Goal: Transaction & Acquisition: Purchase product/service

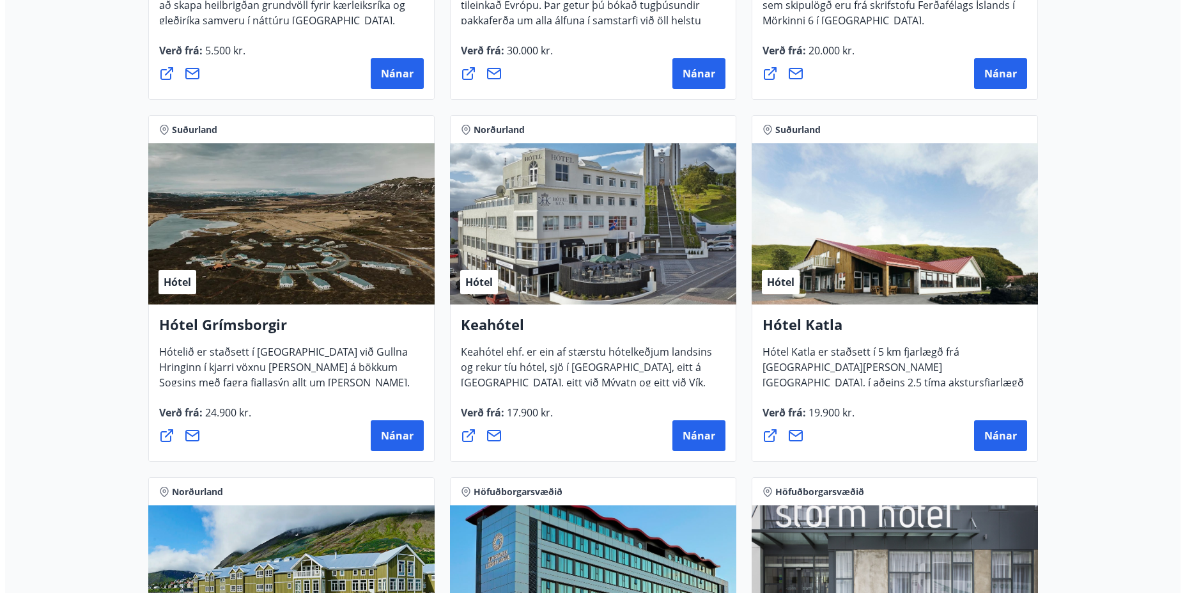
scroll to position [495, 0]
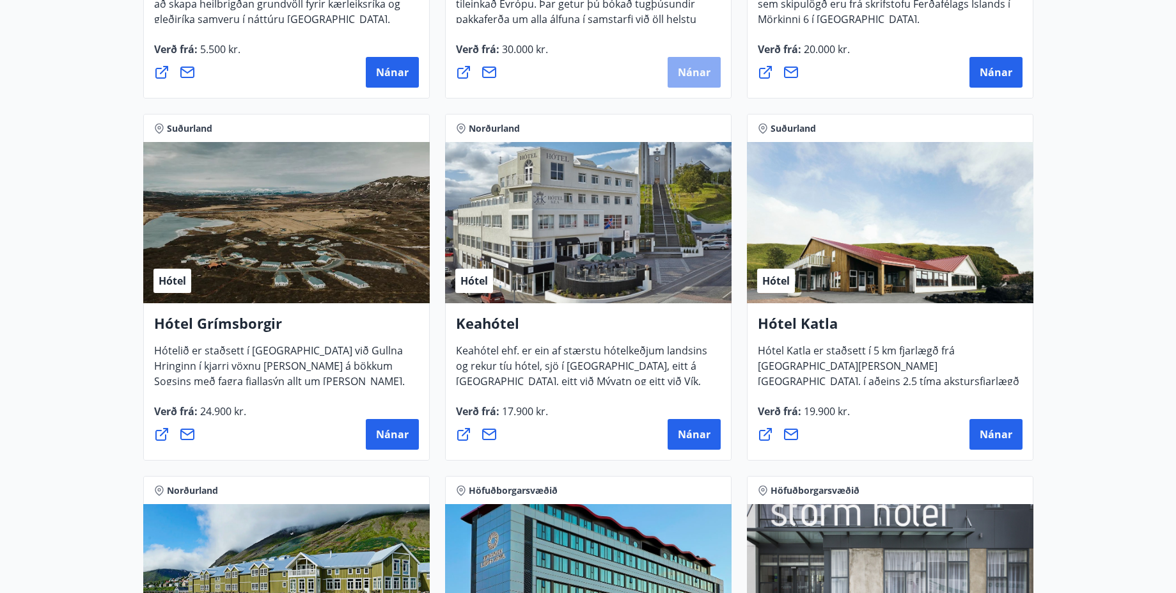
click at [690, 82] on button "Nánar" at bounding box center [693, 72] width 53 height 31
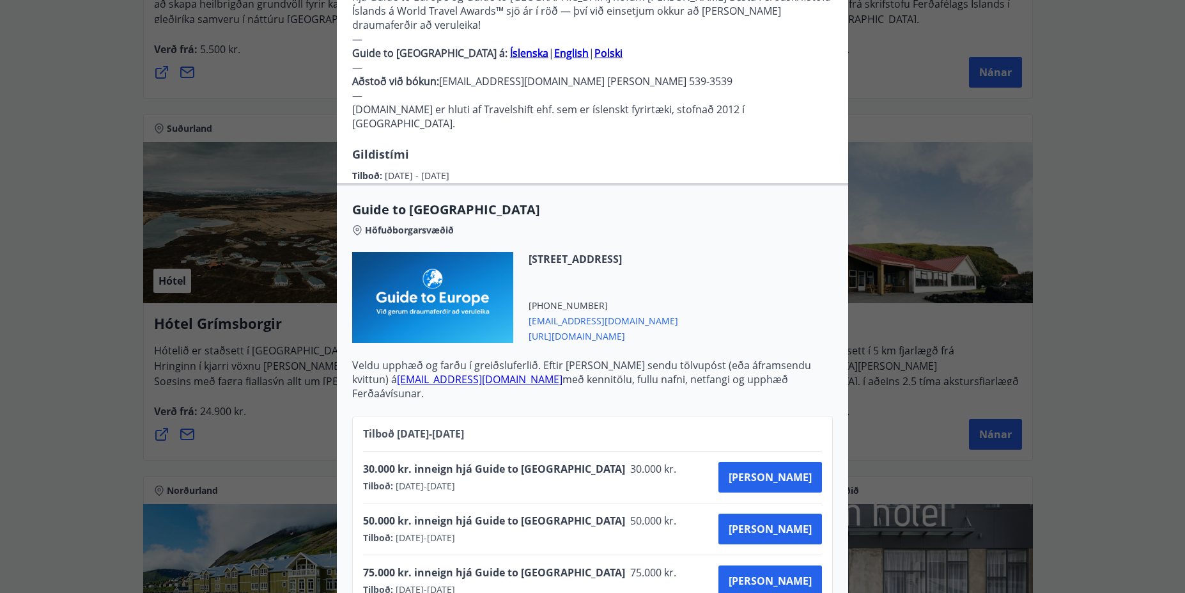
scroll to position [416, 0]
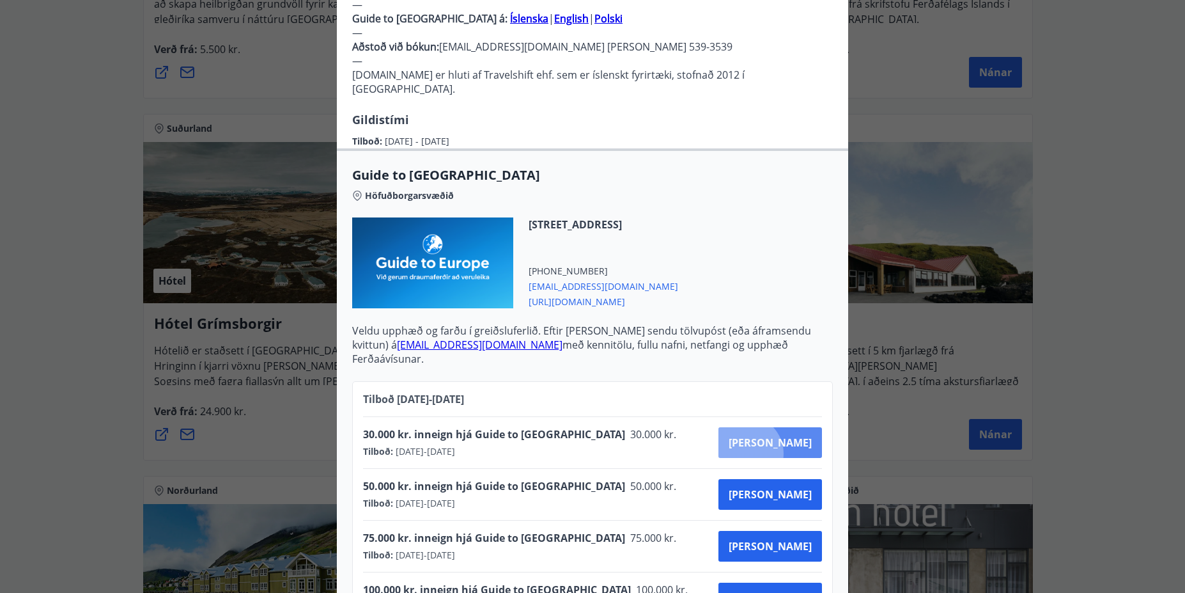
click at [791, 427] on button "[PERSON_NAME]" at bounding box center [771, 442] width 104 height 31
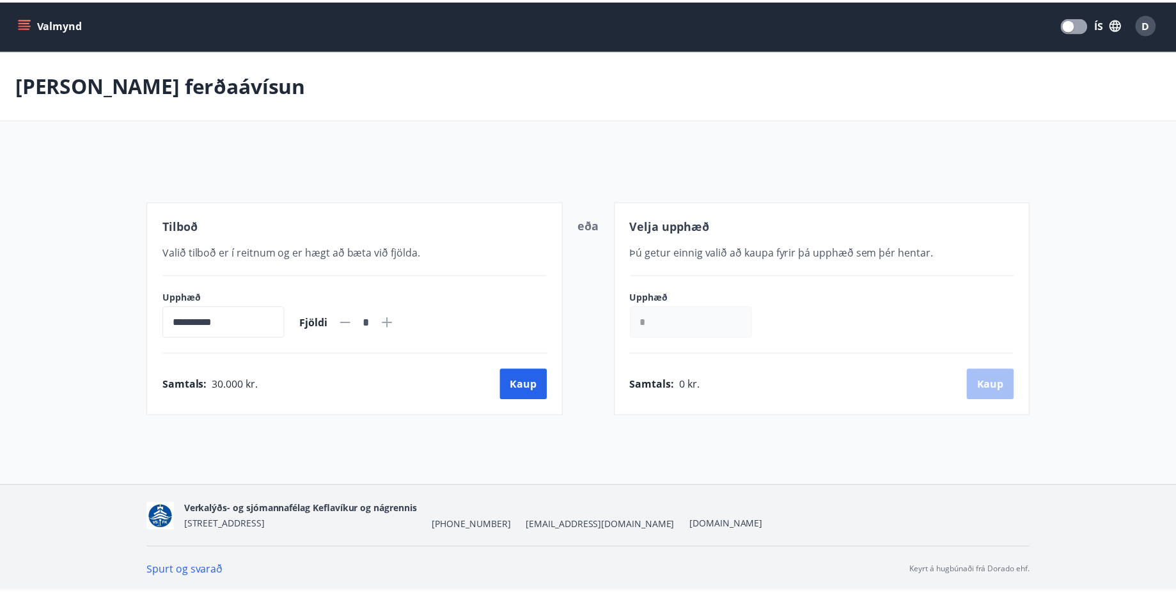
scroll to position [2, 0]
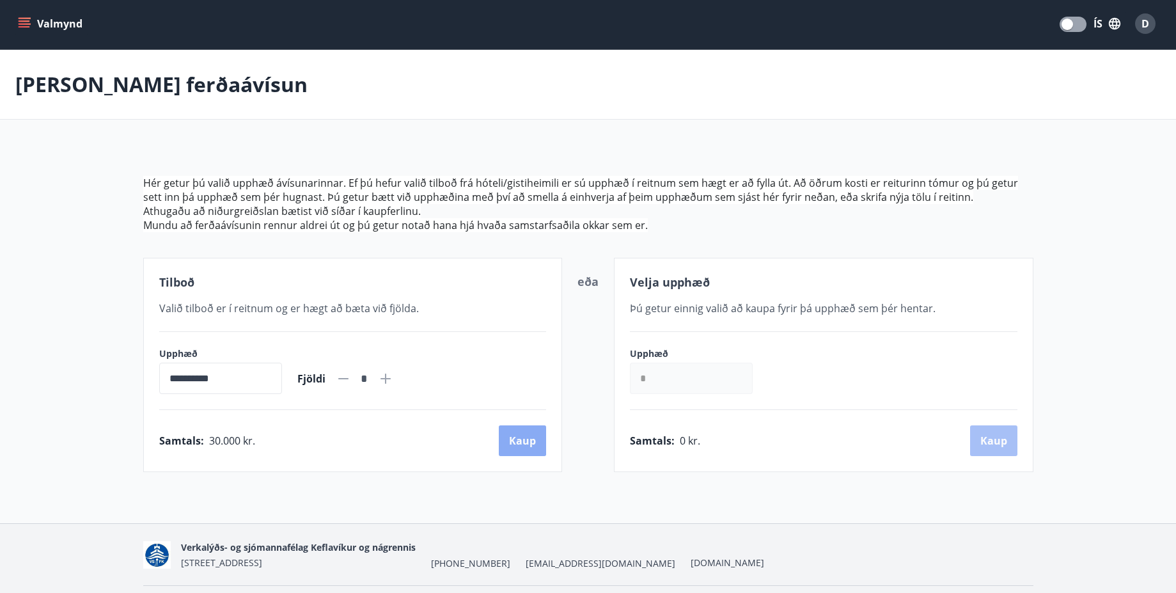
click at [540, 425] on button "Kaup" at bounding box center [522, 440] width 47 height 31
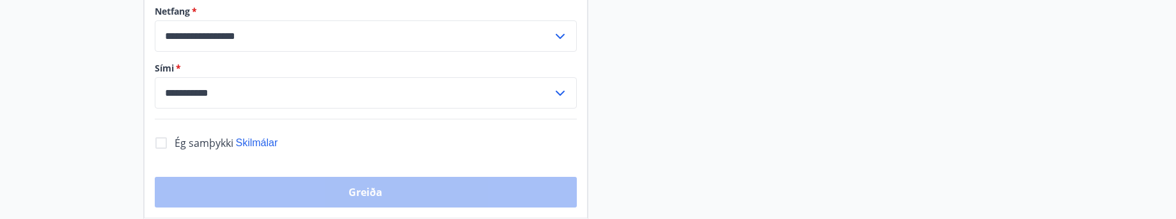
scroll to position [466, 0]
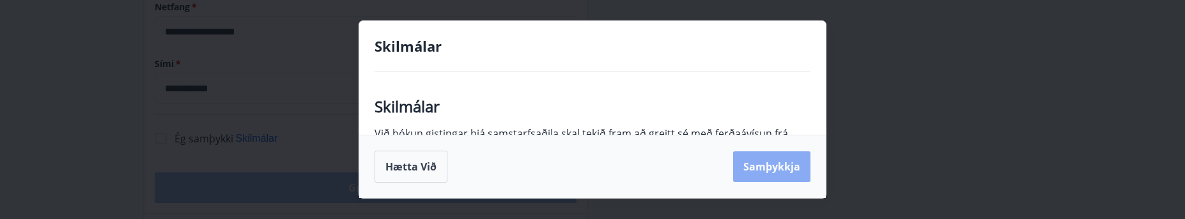
click at [770, 153] on button "Samþykkja" at bounding box center [771, 167] width 77 height 31
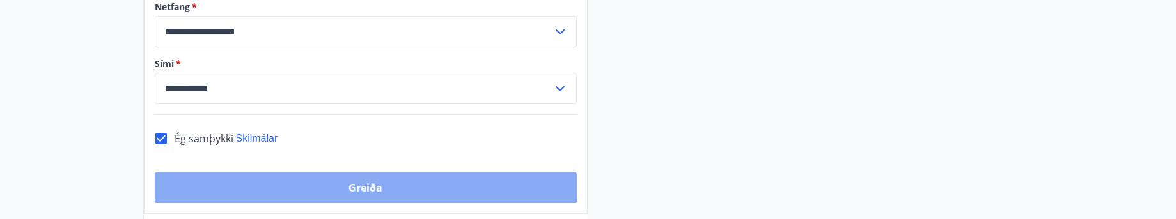
click at [442, 182] on button "Greiða" at bounding box center [366, 188] width 422 height 31
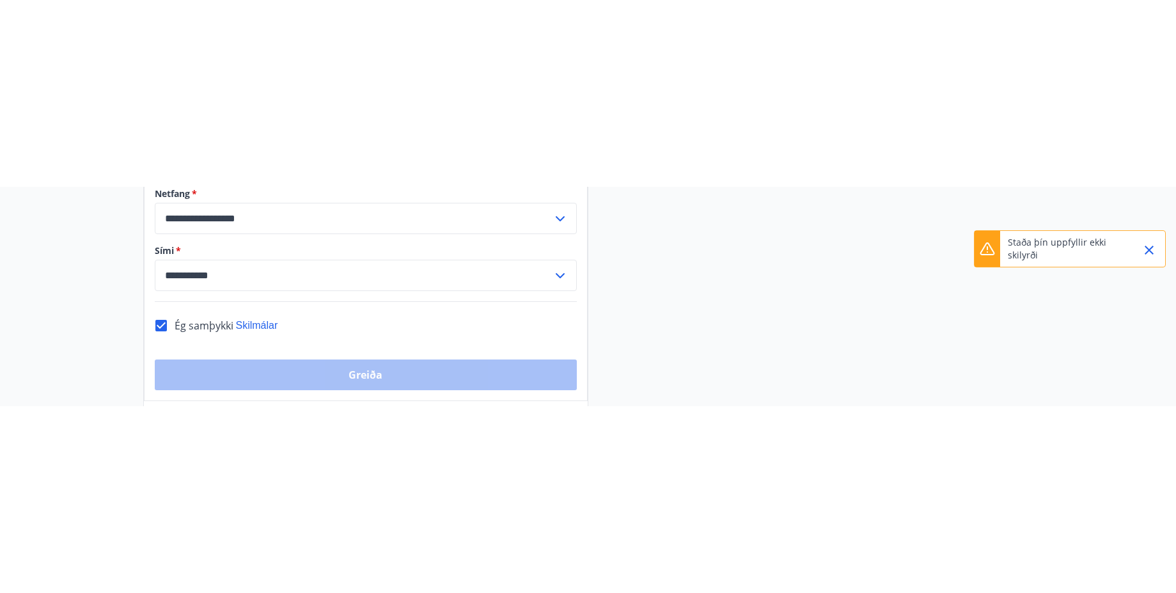
scroll to position [257, 0]
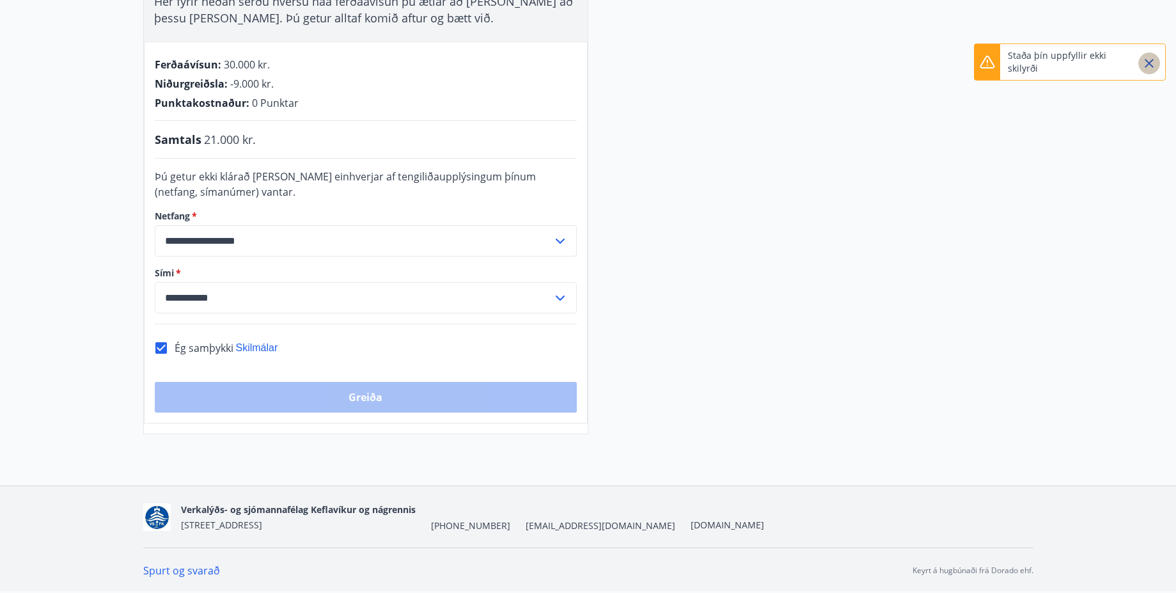
click at [1144, 65] on icon "Close" at bounding box center [1148, 63] width 15 height 15
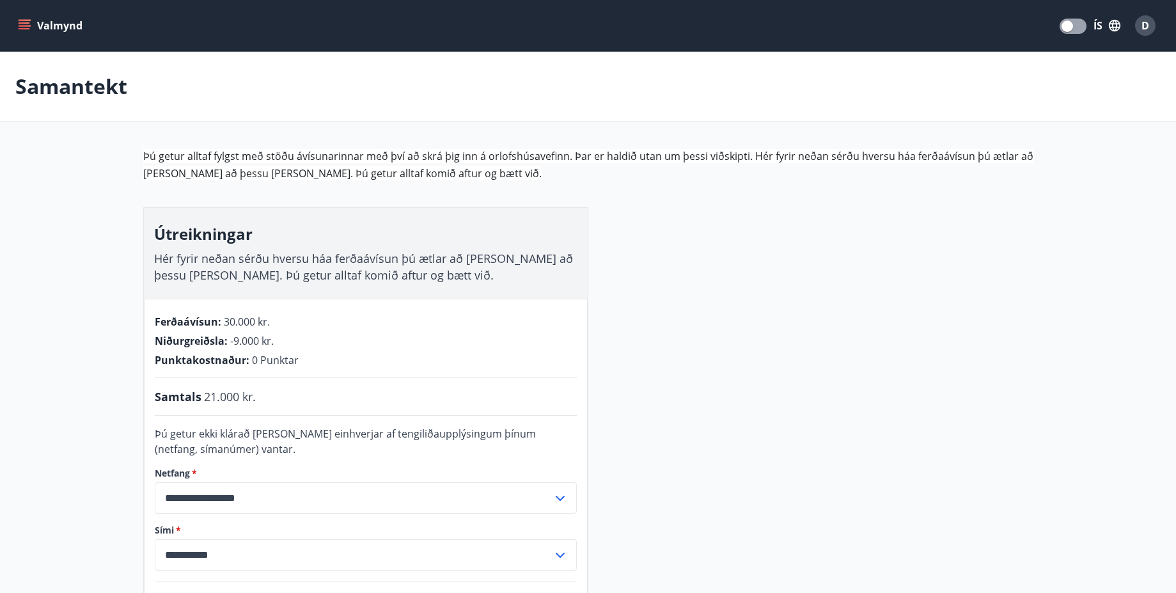
click at [1140, 21] on div "D" at bounding box center [1145, 25] width 20 height 20
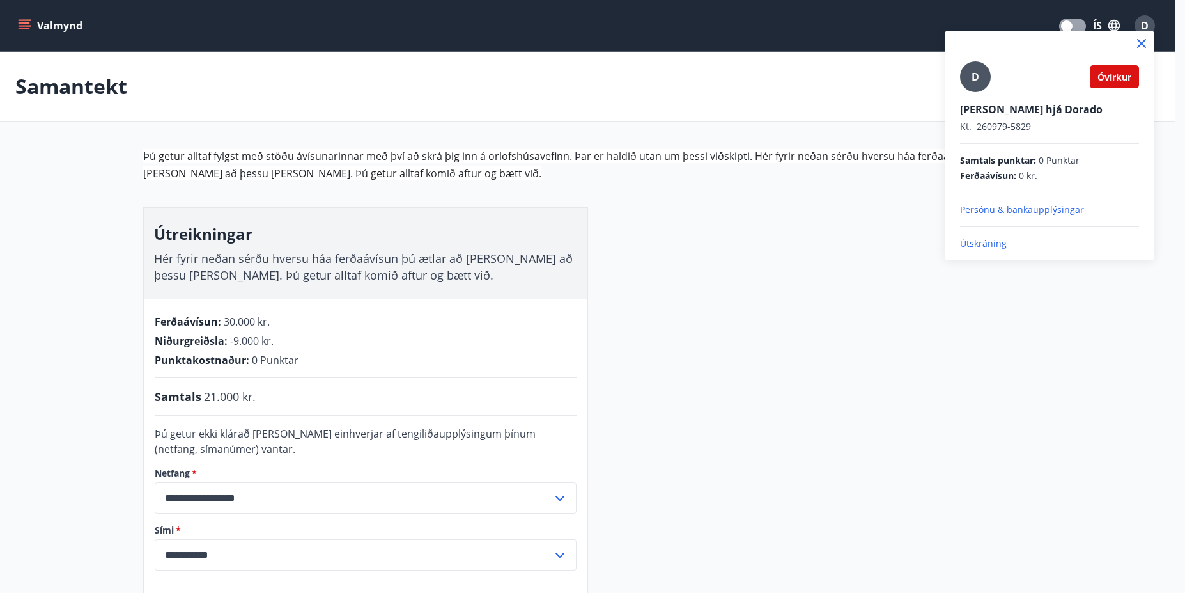
click at [988, 242] on p "Útskráning" at bounding box center [1049, 243] width 179 height 13
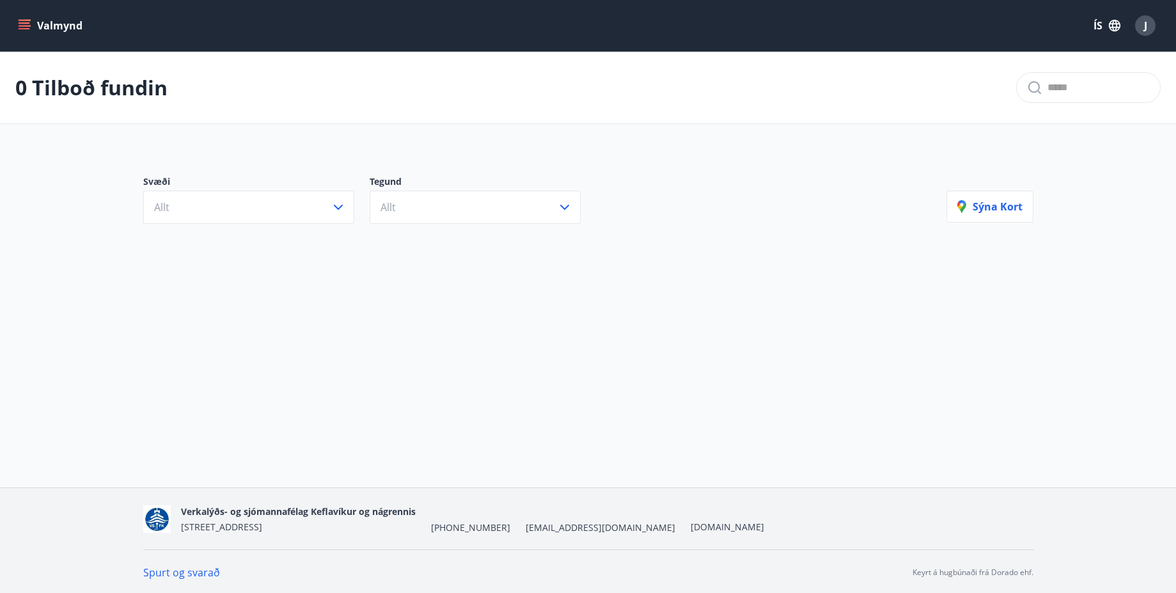
click at [522, 116] on div "0 Tilboð fundin" at bounding box center [588, 88] width 1176 height 72
click at [440, 120] on div "0 Tilboð fundin" at bounding box center [588, 88] width 1176 height 72
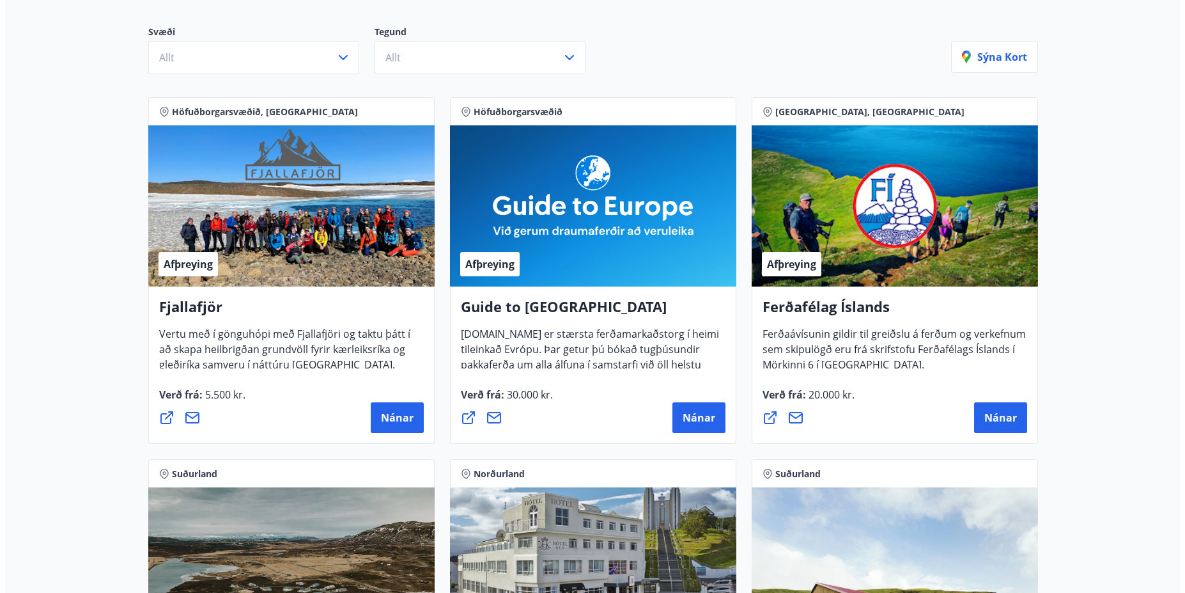
scroll to position [151, 0]
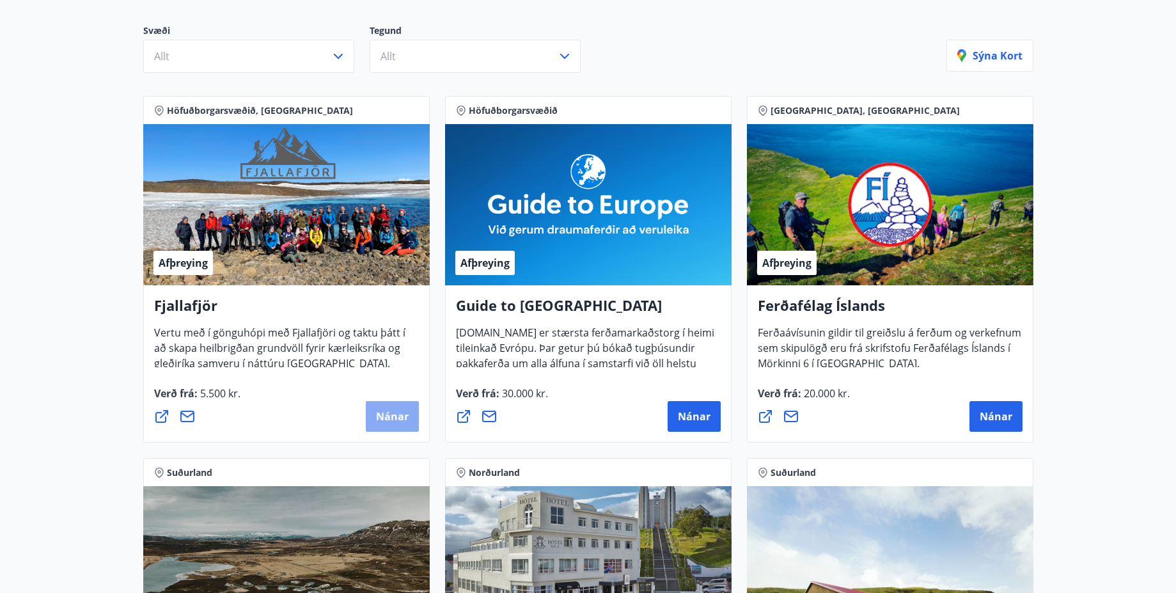
click at [393, 417] on span "Nánar" at bounding box center [392, 416] width 33 height 14
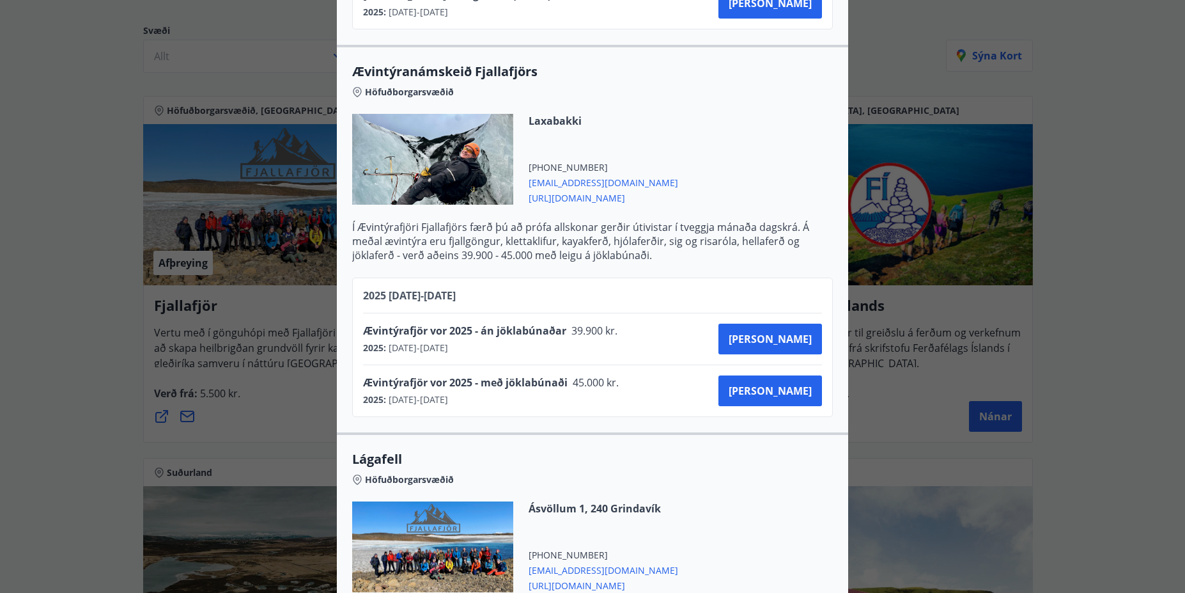
scroll to position [820, 0]
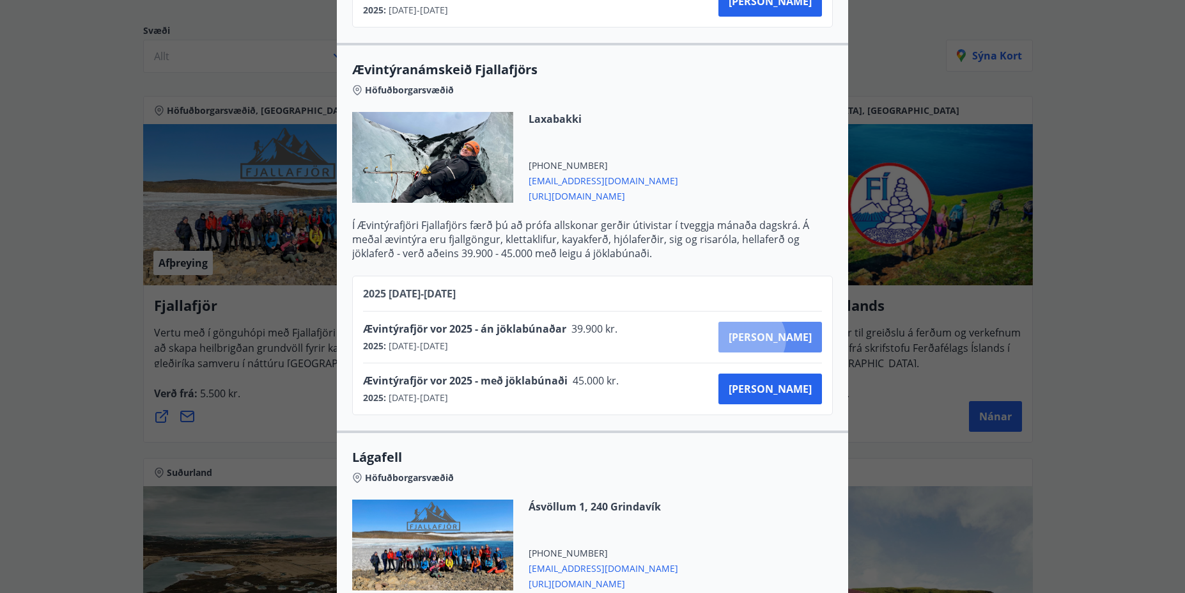
click at [796, 339] on span "[PERSON_NAME]" at bounding box center [770, 337] width 83 height 14
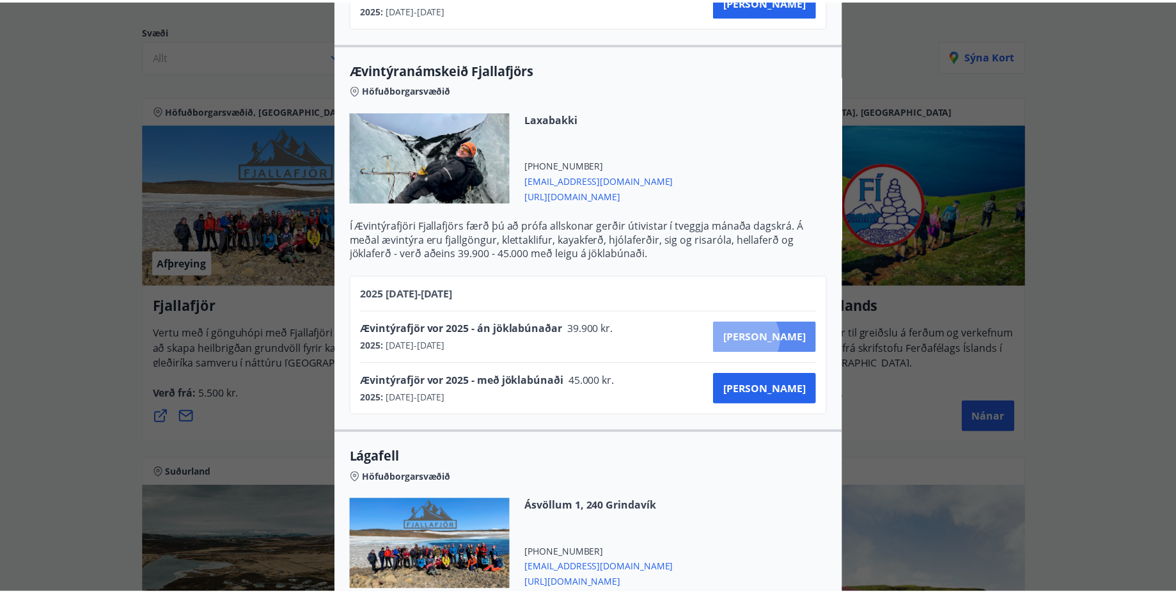
scroll to position [2, 0]
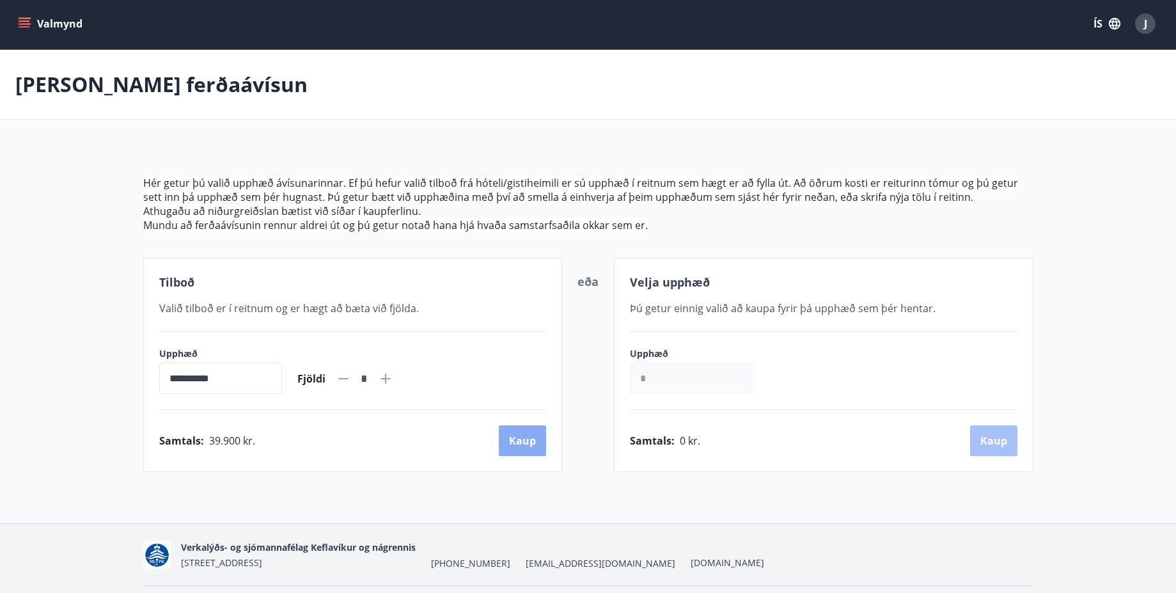
click at [531, 426] on button "Kaup" at bounding box center [522, 440] width 47 height 31
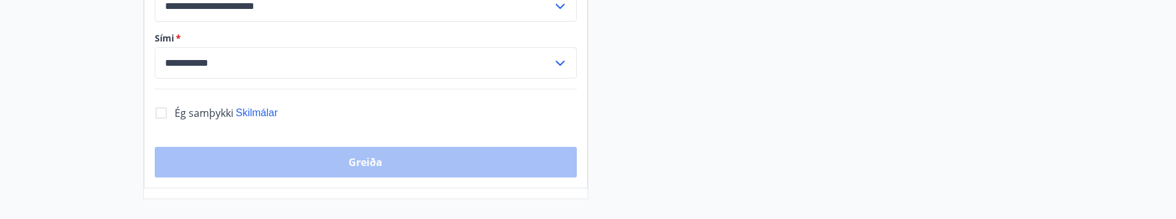
scroll to position [486, 0]
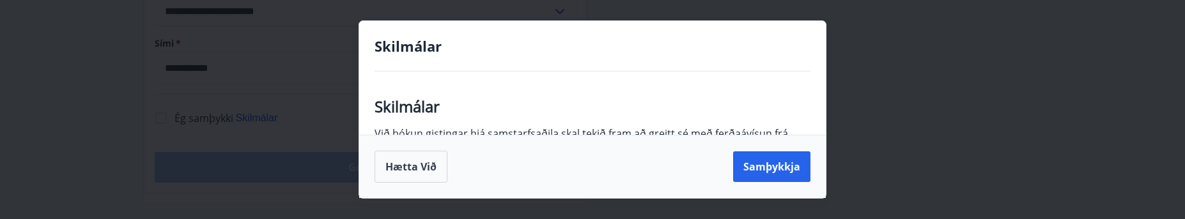
click at [756, 148] on div "Hætta við Samþykkja" at bounding box center [592, 166] width 467 height 63
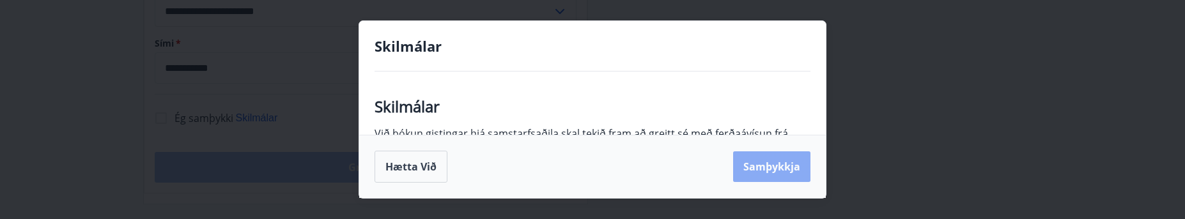
click at [760, 159] on button "Samþykkja" at bounding box center [771, 167] width 77 height 31
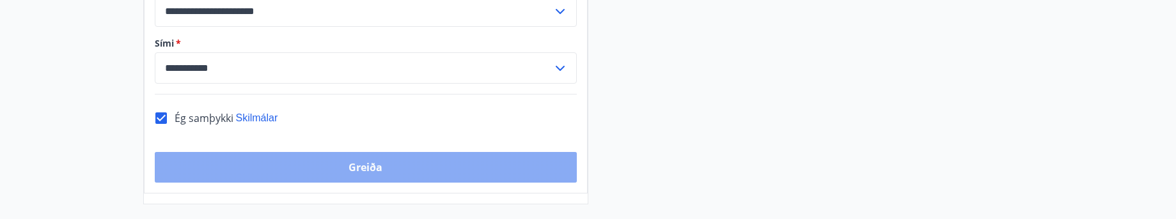
click at [233, 177] on button "Greiða" at bounding box center [366, 167] width 422 height 31
